Goal: Navigation & Orientation: Find specific page/section

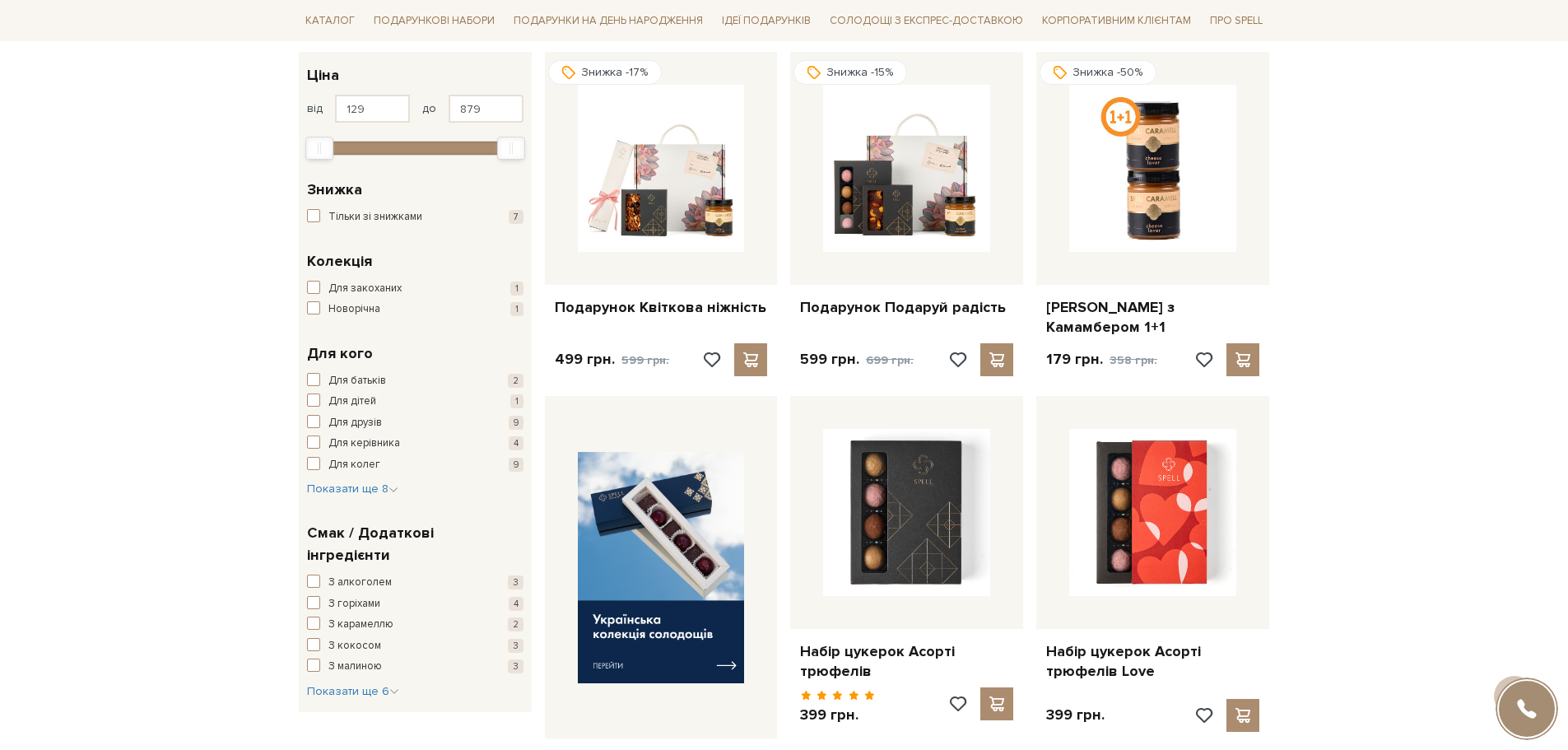
scroll to position [247, 0]
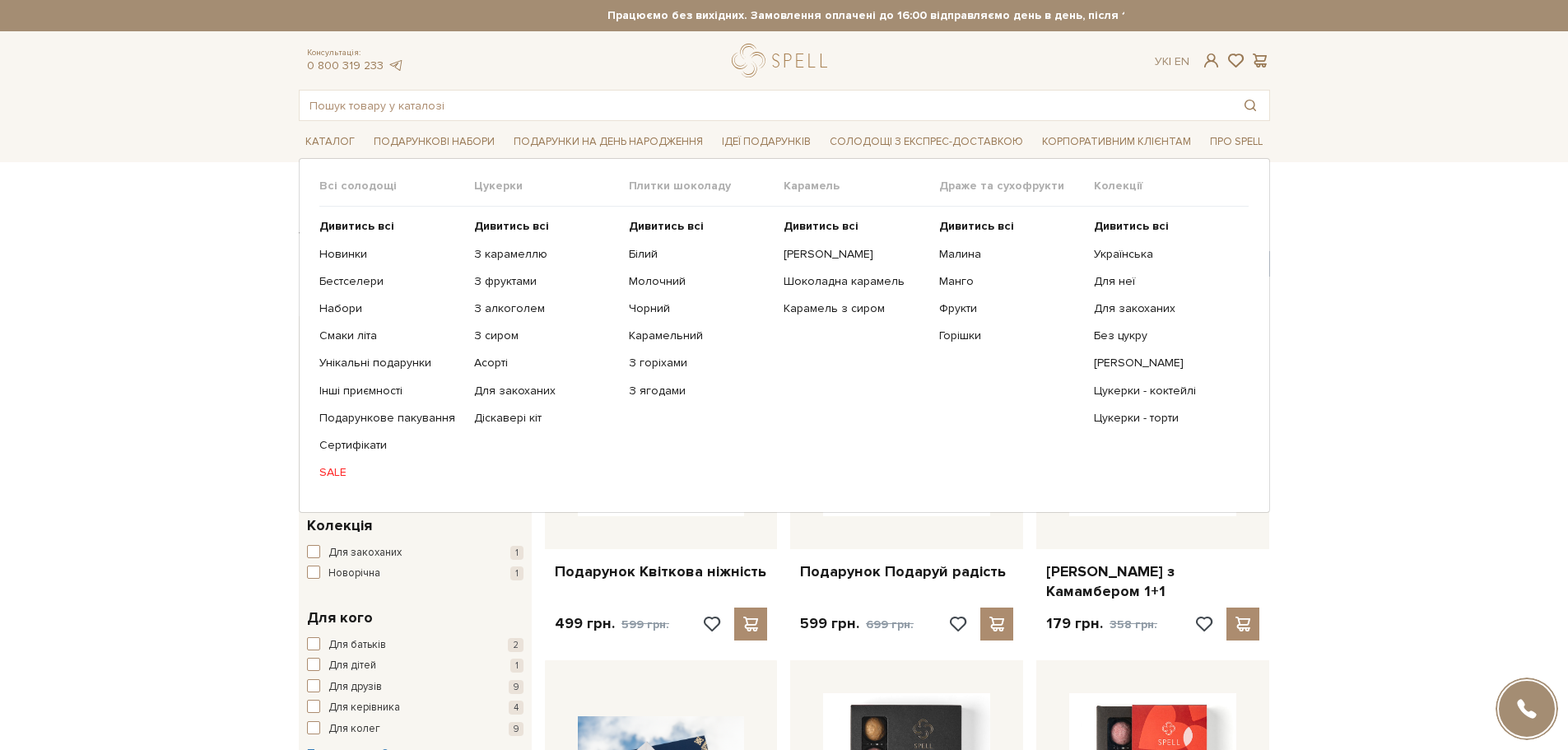
click at [340, 472] on link "SALE" at bounding box center [390, 473] width 143 height 15
click at [334, 471] on link "SALE" at bounding box center [390, 473] width 143 height 15
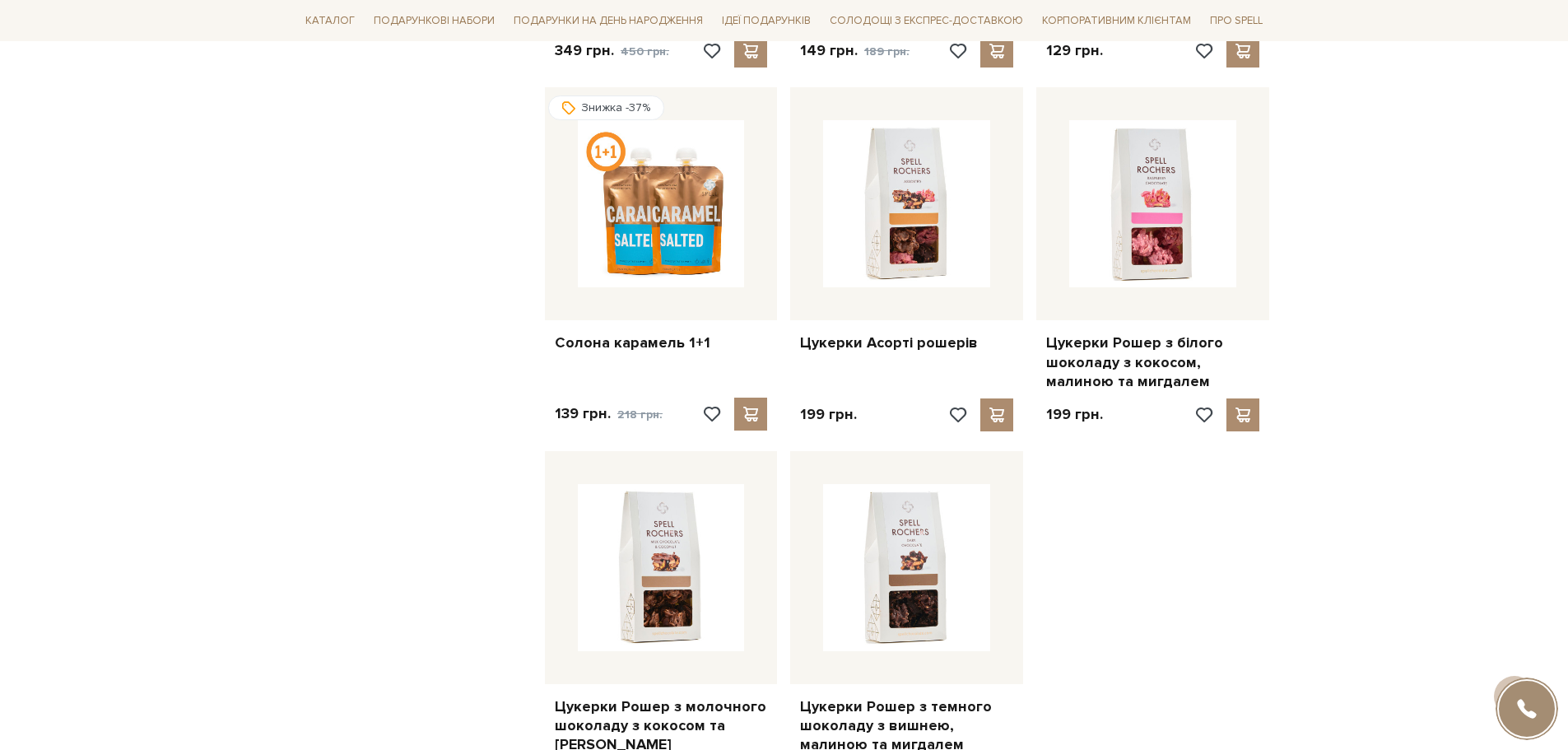
scroll to position [1811, 0]
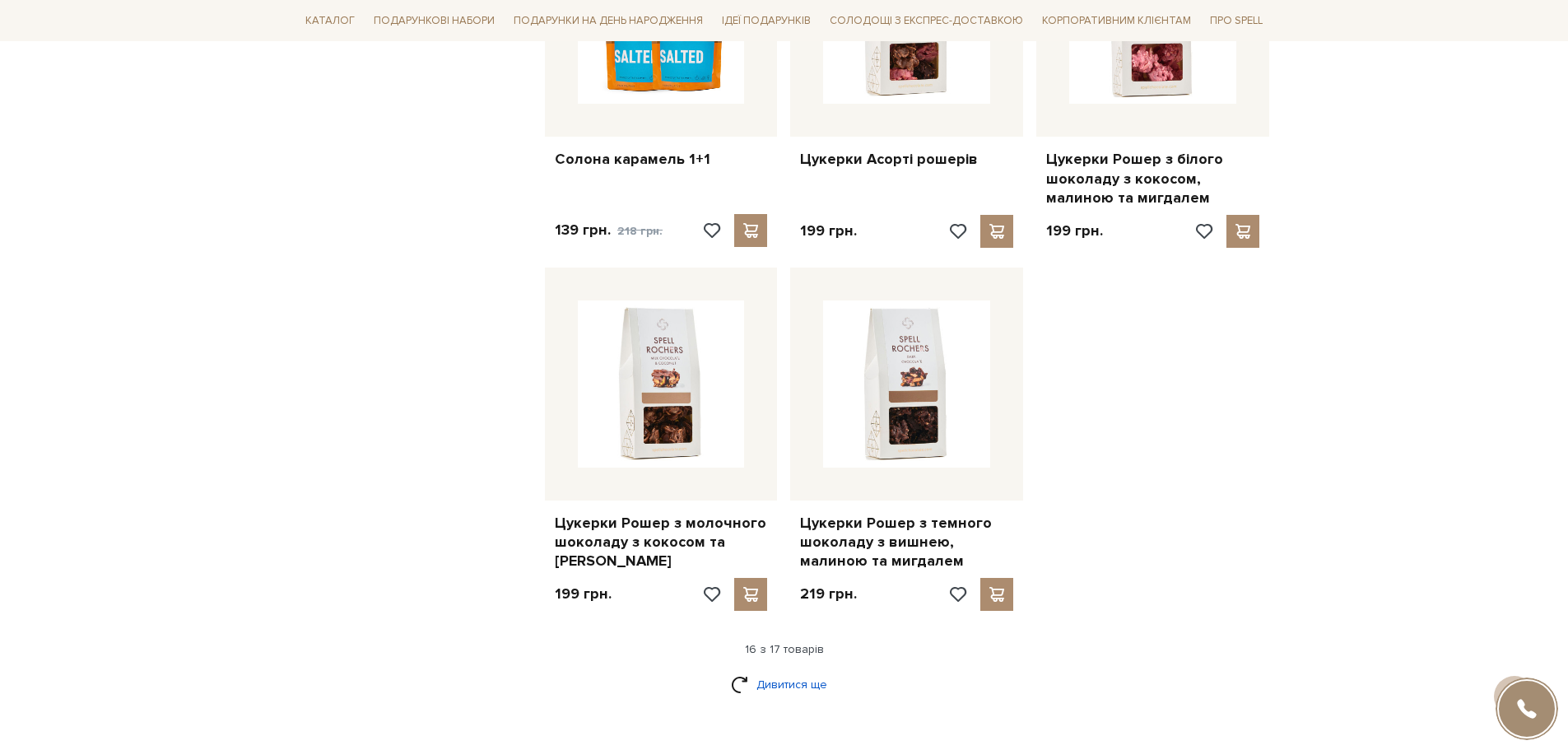
click at [796, 670] on link "Дивитися ще" at bounding box center [784, 684] width 107 height 29
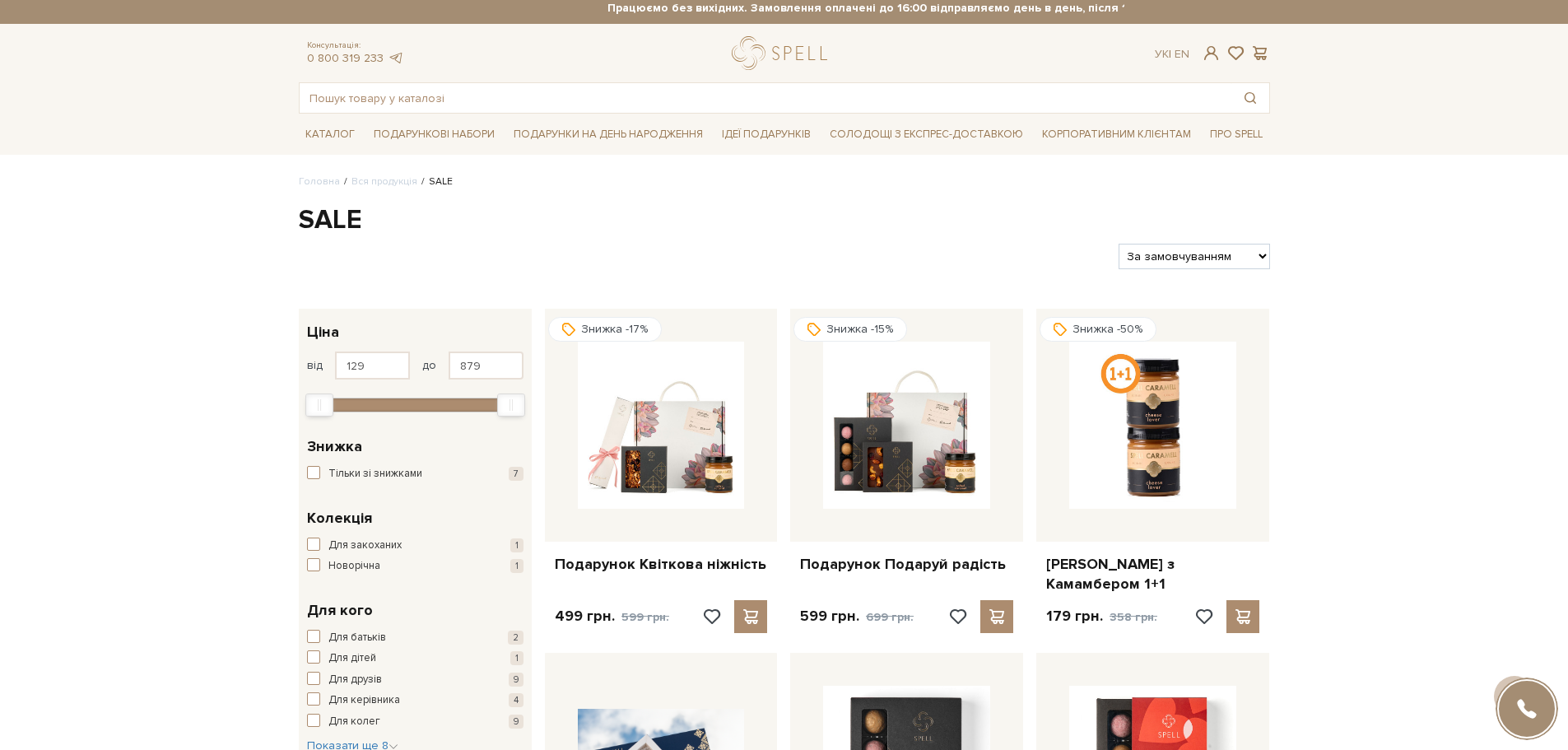
scroll to position [0, 0]
